Goal: Navigation & Orientation: Find specific page/section

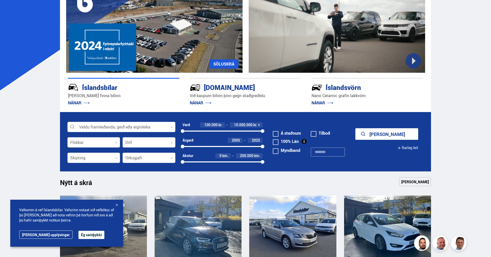
click at [60, 236] on div "Velkomin á vef Íslandsbílar. Vefurinn notast við vefkökur, ef þú [PERSON_NAME] …" at bounding box center [66, 222] width 113 height 47
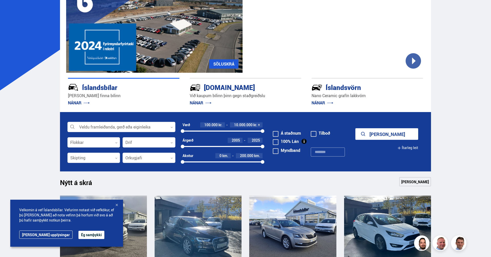
click at [79, 235] on button "Ég samþykki" at bounding box center [92, 234] width 26 height 8
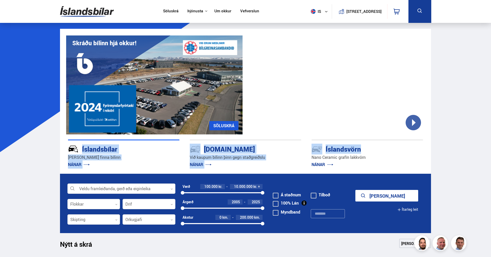
drag, startPoint x: 483, startPoint y: 167, endPoint x: 67, endPoint y: 137, distance: 417.5
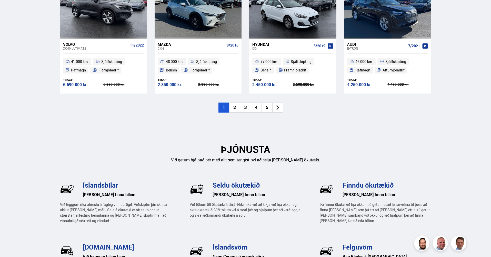
scroll to position [692, 0]
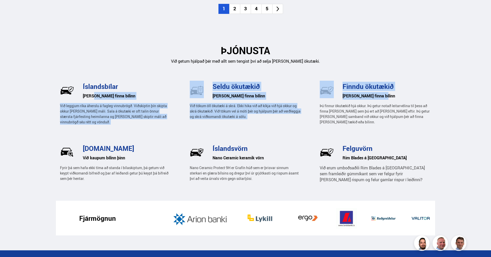
drag, startPoint x: 411, startPoint y: 131, endPoint x: 91, endPoint y: 85, distance: 322.6
click at [92, 90] on div "Íslandsbílar [PERSON_NAME] finna bílinn Við leggjum ríka áherslu á fagleg vinnu…" at bounding box center [246, 141] width 372 height 120
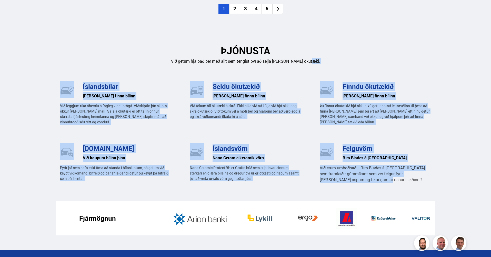
drag, startPoint x: 50, startPoint y: 70, endPoint x: 358, endPoint y: 178, distance: 326.1
click at [358, 178] on p "Við erum umboðsaðili Rim Blades á [GEOGRAPHIC_DATA] sem framleiðir gúmmíkant se…" at bounding box center [375, 174] width 111 height 18
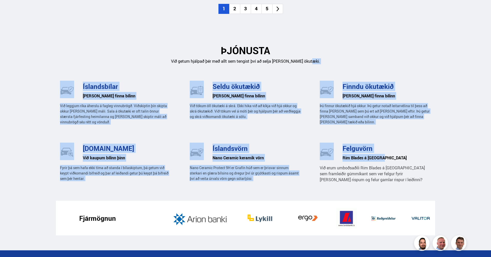
drag, startPoint x: 366, startPoint y: 184, endPoint x: 15, endPoint y: 70, distance: 369.4
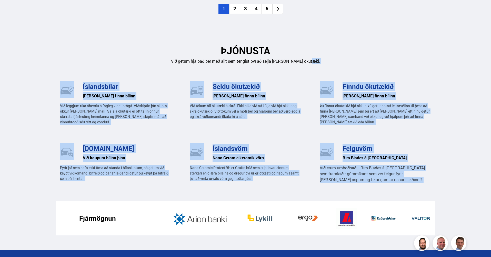
drag, startPoint x: 15, startPoint y: 70, endPoint x: 360, endPoint y: 181, distance: 363.1
click at [360, 181] on p "Við erum umboðsaðili Rim Blades á [GEOGRAPHIC_DATA] sem framleiðir gúmmíkant se…" at bounding box center [375, 174] width 111 height 18
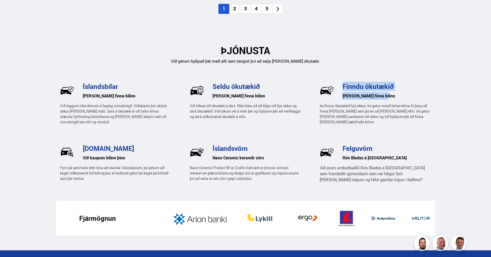
drag, startPoint x: 415, startPoint y: 121, endPoint x: 317, endPoint y: 85, distance: 104.4
click at [318, 87] on div "Íslandsbílar [PERSON_NAME] finna bílinn Við leggjum ríka áherslu á fagleg vinnu…" at bounding box center [246, 141] width 372 height 120
click at [317, 85] on div "Íslandsbílar [PERSON_NAME] finna bílinn Við leggjum ríka áherslu á fagleg vinnu…" at bounding box center [246, 141] width 372 height 120
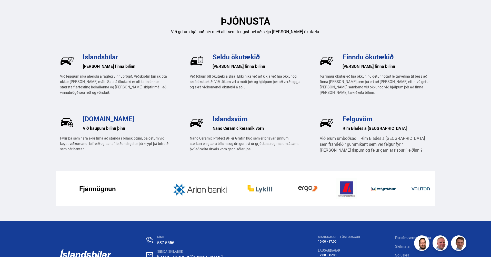
scroll to position [677, 0]
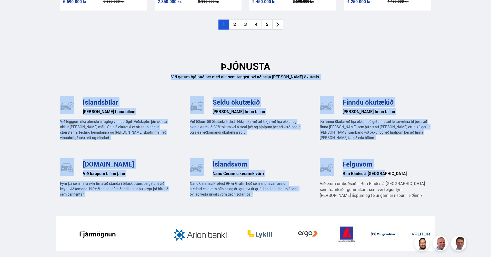
drag, startPoint x: 396, startPoint y: 207, endPoint x: 27, endPoint y: 87, distance: 387.8
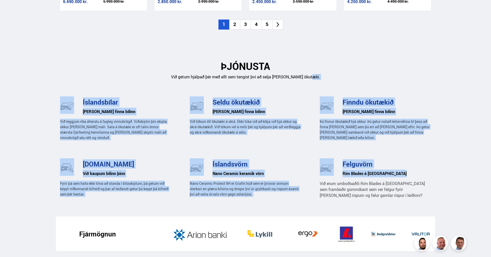
drag, startPoint x: 27, startPoint y: 87, endPoint x: 369, endPoint y: 198, distance: 358.9
click at [369, 198] on div "Íslandsbílar [PERSON_NAME] finna bílinn Við leggjum ríka áherslu á fagleg vinnu…" at bounding box center [246, 156] width 372 height 120
drag, startPoint x: 369, startPoint y: 198, endPoint x: 101, endPoint y: 81, distance: 292.1
click at [101, 81] on div "ÞJÓNUSTA Við getum hjálpað þér með allt sem tengist því að selja [PERSON_NAME] …" at bounding box center [246, 130] width 380 height 171
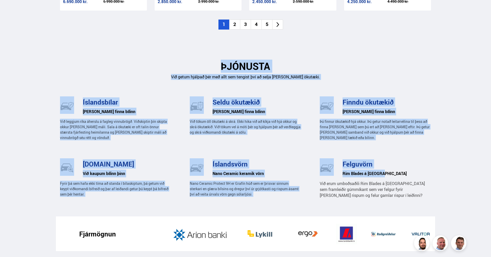
drag, startPoint x: 84, startPoint y: 63, endPoint x: 383, endPoint y: 199, distance: 328.1
click at [383, 199] on div "ÞJÓNUSTA Við getum hjálpað þér með allt sem tengist því að selja [PERSON_NAME] …" at bounding box center [246, 130] width 380 height 171
click at [383, 199] on div "Íslandsbílar [PERSON_NAME] finna bílinn Við leggjum ríka áherslu á fagleg vinnu…" at bounding box center [246, 156] width 372 height 120
drag, startPoint x: 383, startPoint y: 199, endPoint x: 126, endPoint y: 52, distance: 295.8
click at [126, 53] on div "ÞJÓNUSTA Við getum hjálpað þér með allt sem tengist því að selja [PERSON_NAME] …" at bounding box center [246, 130] width 380 height 171
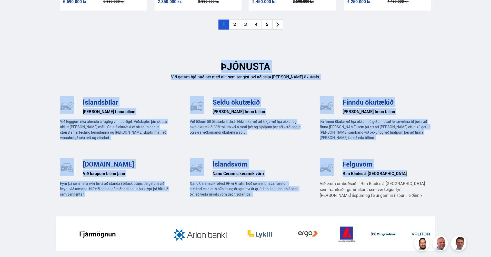
click at [126, 52] on div "ÞJÓNUSTA Við getum hjálpað þér með allt sem tengist því að selja [PERSON_NAME] …" at bounding box center [246, 62] width 372 height 35
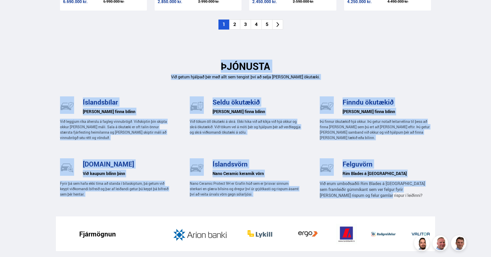
drag, startPoint x: 130, startPoint y: 56, endPoint x: 352, endPoint y: 193, distance: 261.1
click at [352, 193] on div "ÞJÓNUSTA Við getum hjálpað þér með allt sem tengist því að selja [PERSON_NAME] …" at bounding box center [246, 130] width 380 height 171
click at [352, 193] on p "Við erum umboðsaðili Rim Blades á [GEOGRAPHIC_DATA] sem framleiðir gúmmíkant se…" at bounding box center [375, 189] width 111 height 18
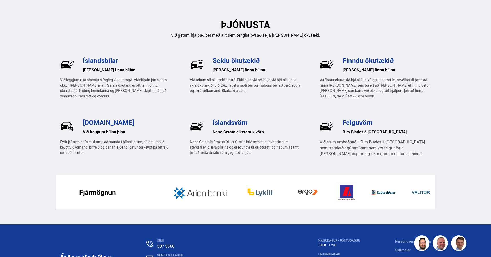
scroll to position [774, 0]
